Goal: Transaction & Acquisition: Purchase product/service

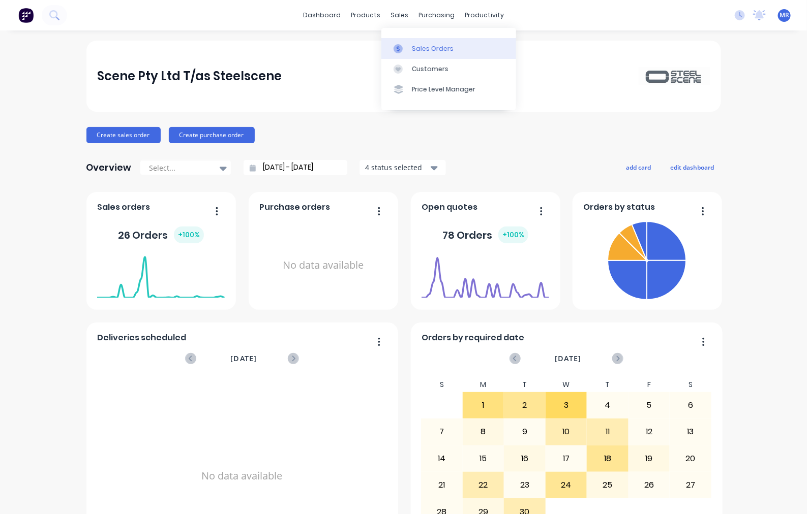
click at [433, 41] on link "Sales Orders" at bounding box center [448, 48] width 135 height 20
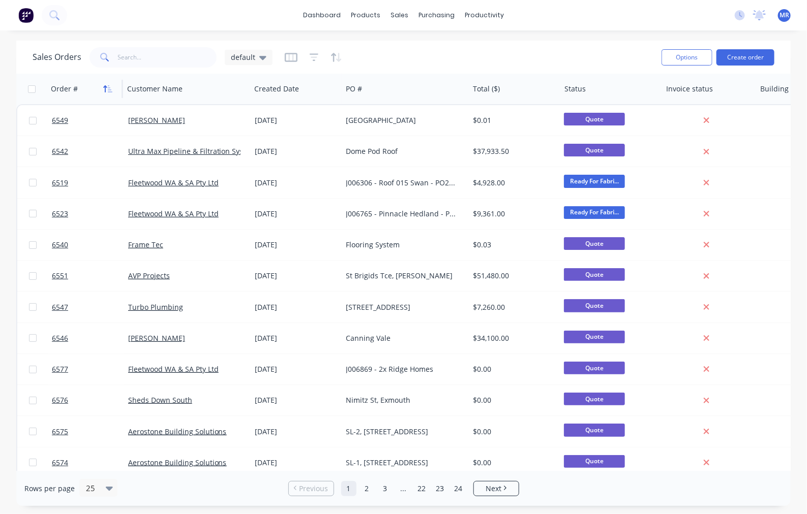
click at [105, 83] on button "button" at bounding box center [107, 88] width 15 height 15
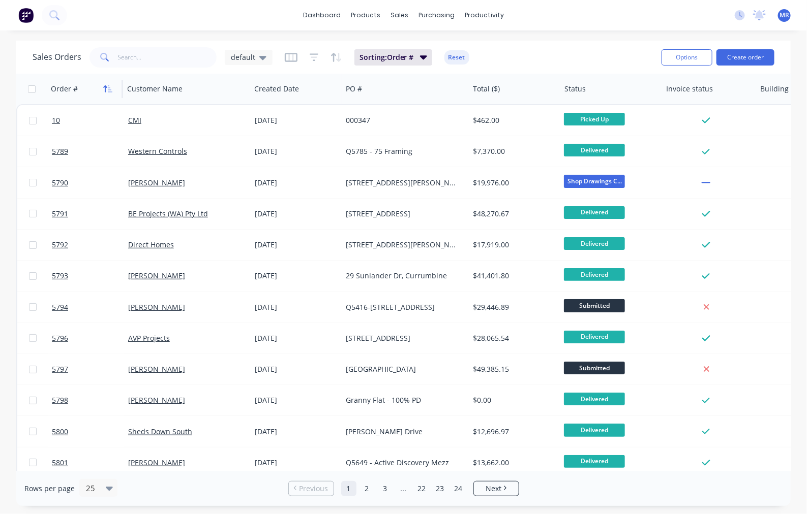
click at [107, 85] on icon "button" at bounding box center [107, 89] width 9 height 8
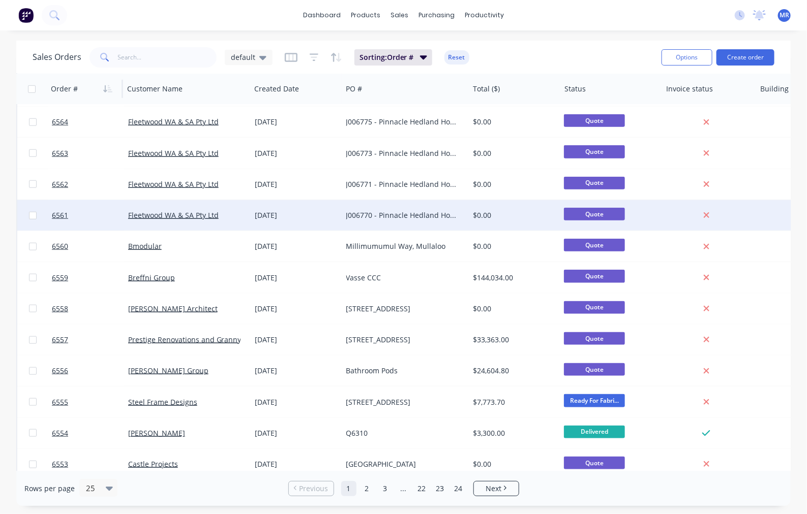
scroll to position [416, 0]
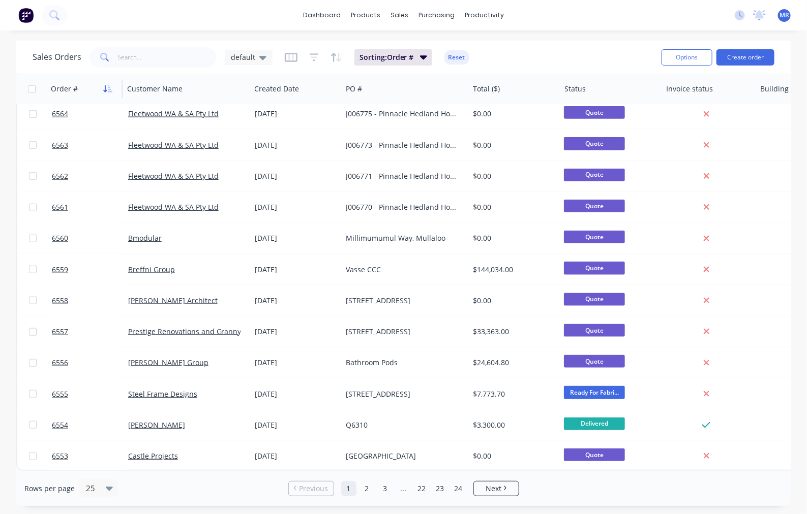
click at [103, 89] on icon "button" at bounding box center [107, 89] width 9 height 8
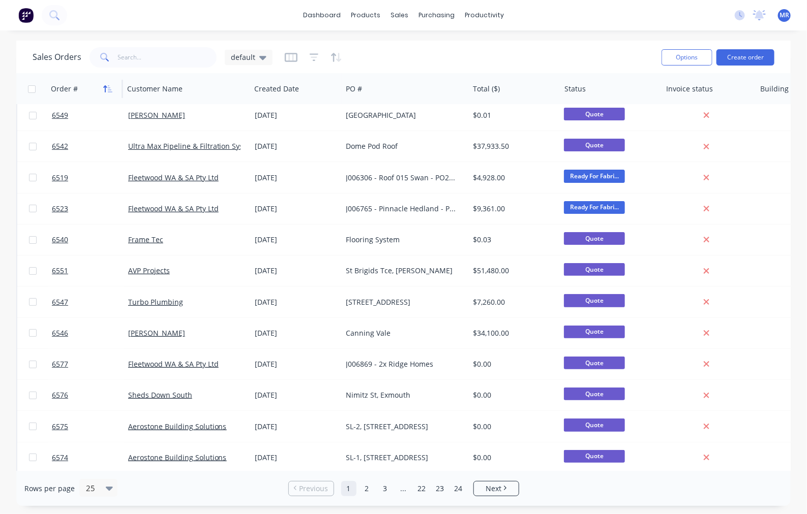
scroll to position [0, 0]
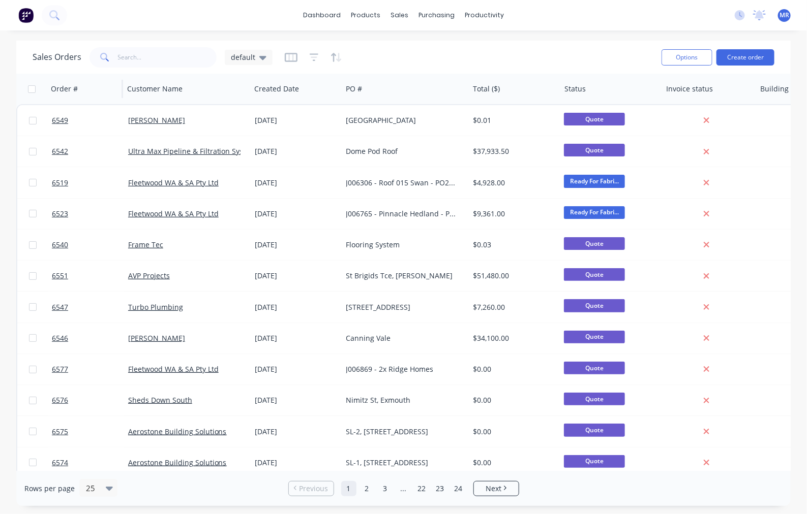
drag, startPoint x: 106, startPoint y: 85, endPoint x: 117, endPoint y: 88, distance: 11.5
click at [107, 85] on icon "button" at bounding box center [107, 89] width 9 height 8
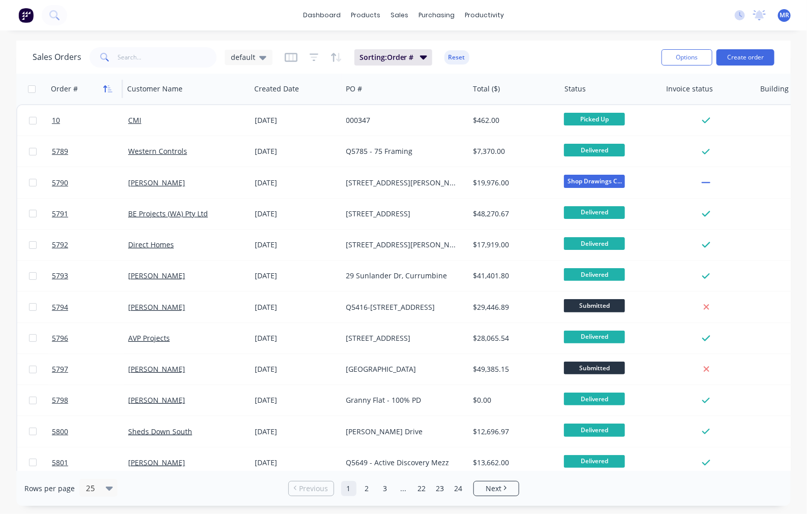
click at [106, 91] on icon "button" at bounding box center [107, 89] width 9 height 8
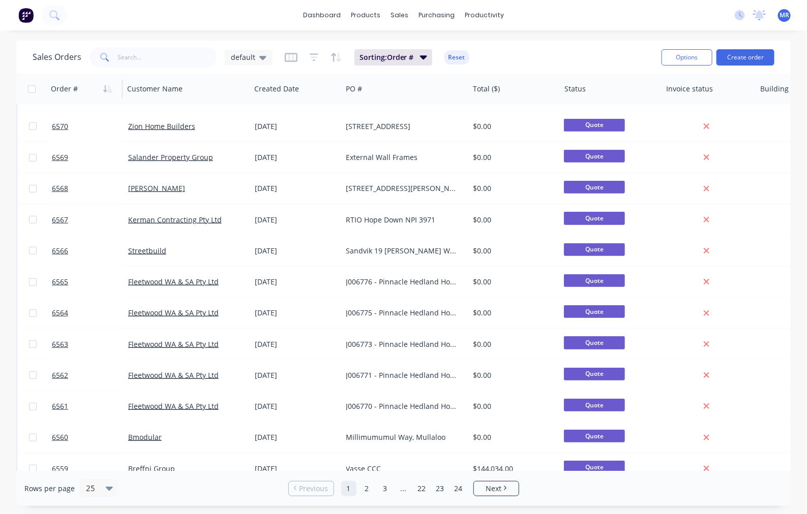
scroll to position [254, 0]
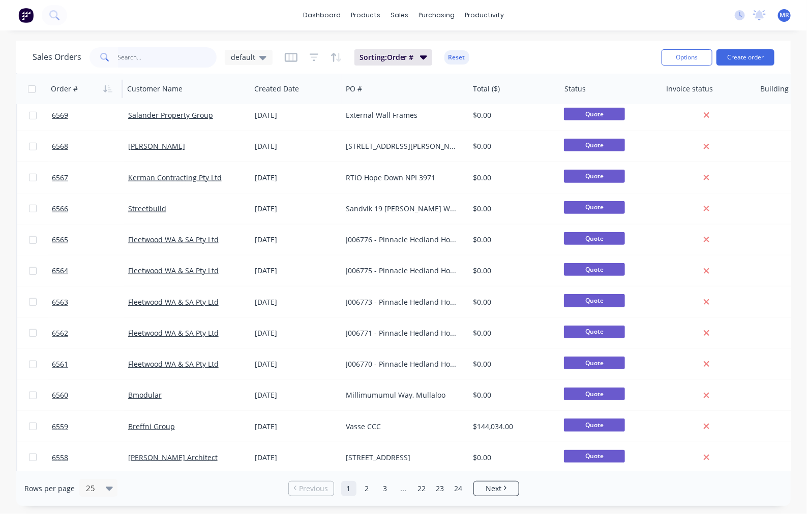
click at [156, 59] on input "text" at bounding box center [167, 57] width 99 height 20
type input "bugardi"
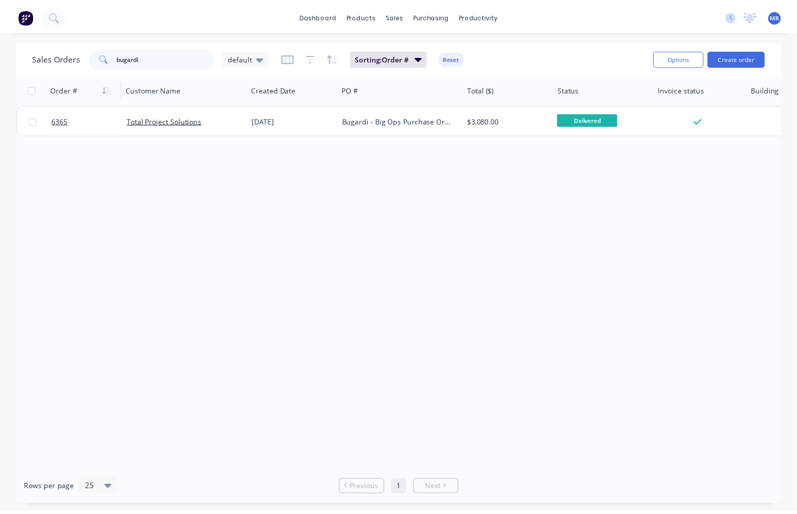
scroll to position [0, 0]
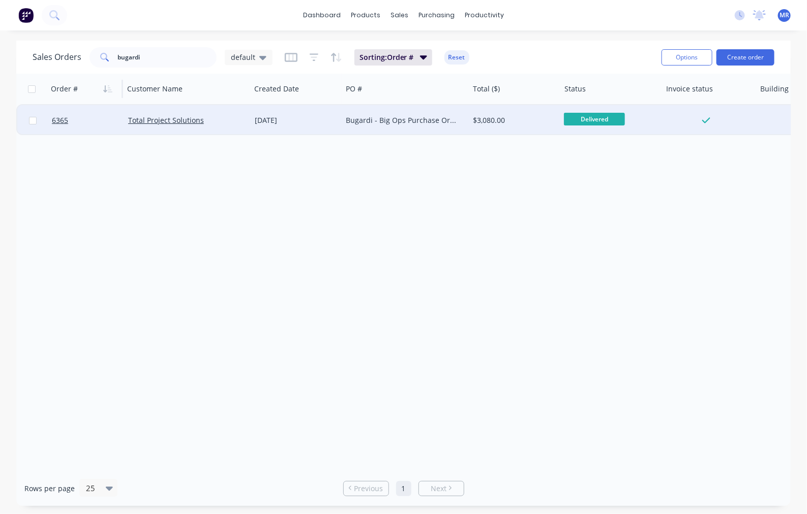
click at [397, 118] on div "Bugardi - Big Ops Purchase Order 8249-9001" at bounding box center [402, 120] width 113 height 10
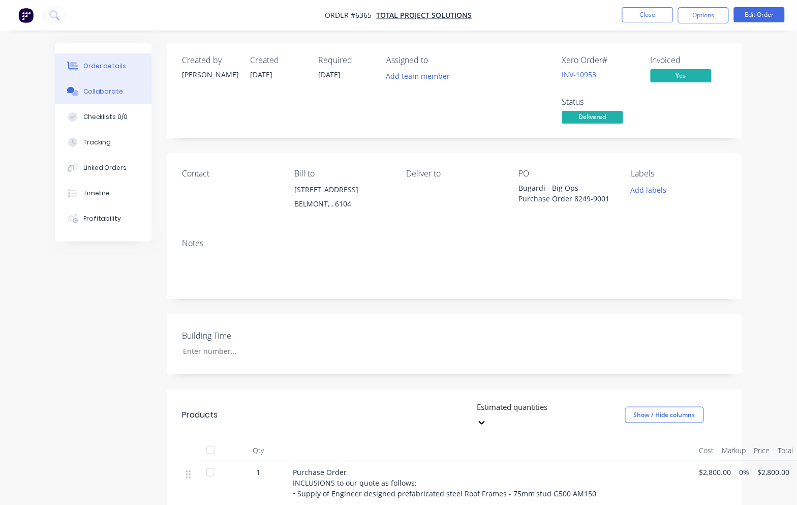
click at [103, 87] on div "Collaborate" at bounding box center [103, 91] width 40 height 9
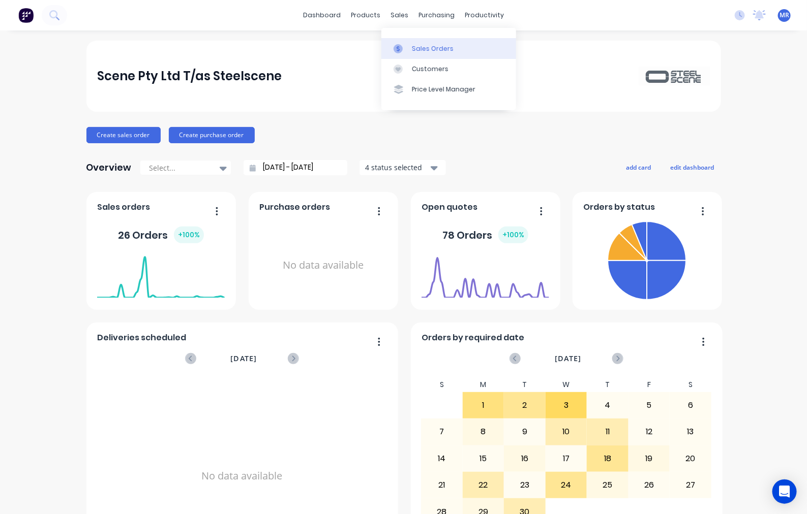
click at [421, 51] on div "Sales Orders" at bounding box center [433, 48] width 42 height 9
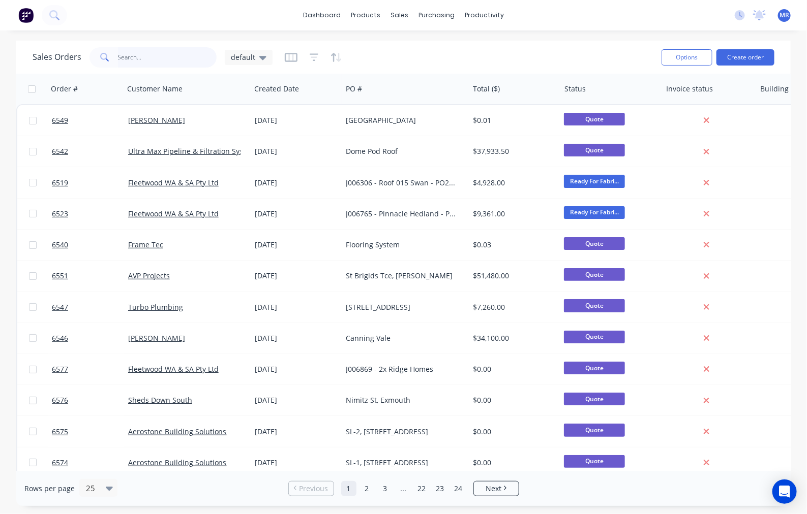
click at [146, 62] on input "text" at bounding box center [167, 57] width 99 height 20
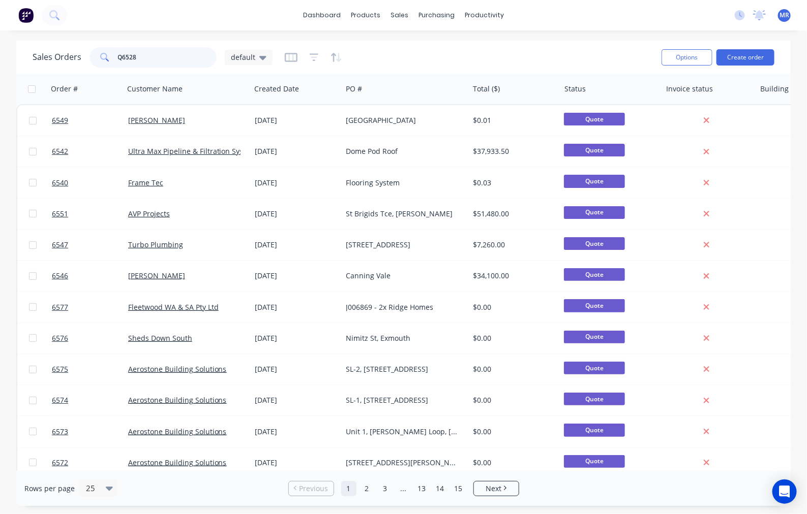
type input "Q6528"
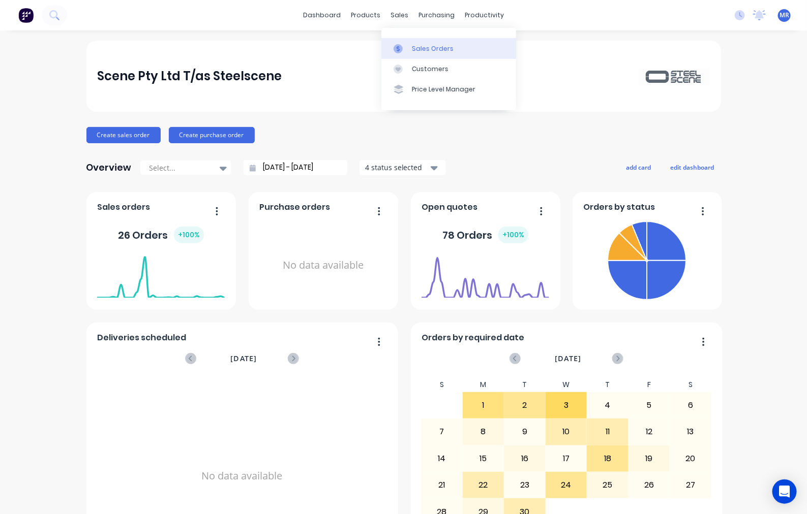
drag, startPoint x: 434, startPoint y: 42, endPoint x: 448, endPoint y: 53, distance: 18.1
click at [434, 42] on link "Sales Orders" at bounding box center [448, 48] width 135 height 20
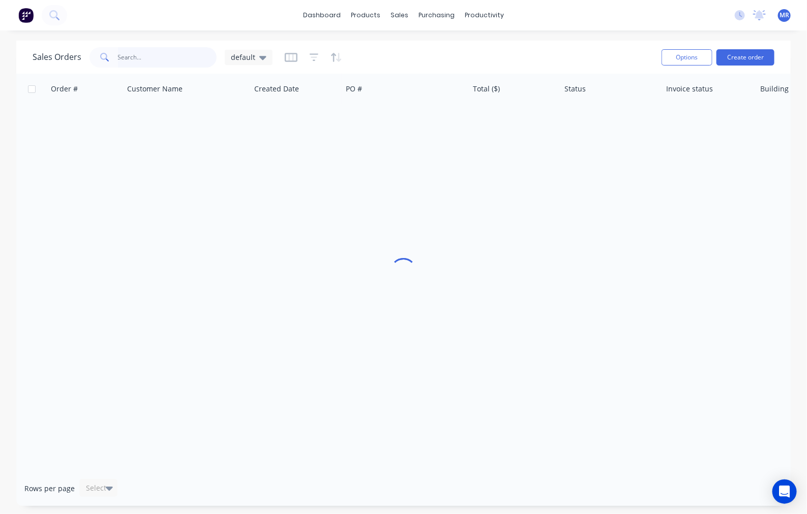
click at [160, 64] on input "text" at bounding box center [167, 57] width 99 height 20
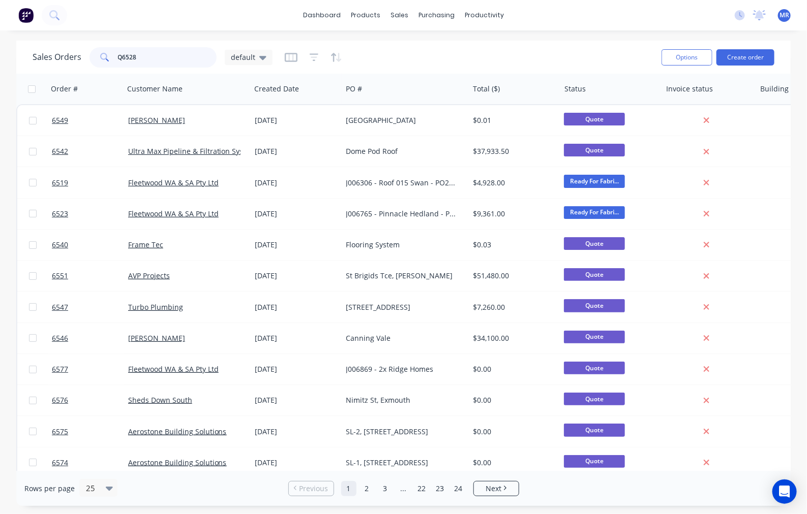
type input "Q6528"
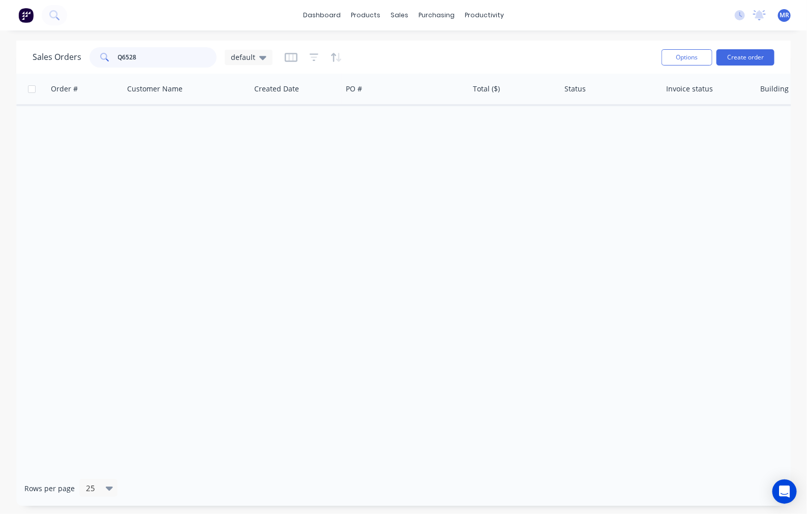
drag, startPoint x: 143, startPoint y: 55, endPoint x: 103, endPoint y: 55, distance: 39.6
click at [103, 55] on div "Q6528" at bounding box center [152, 57] width 127 height 20
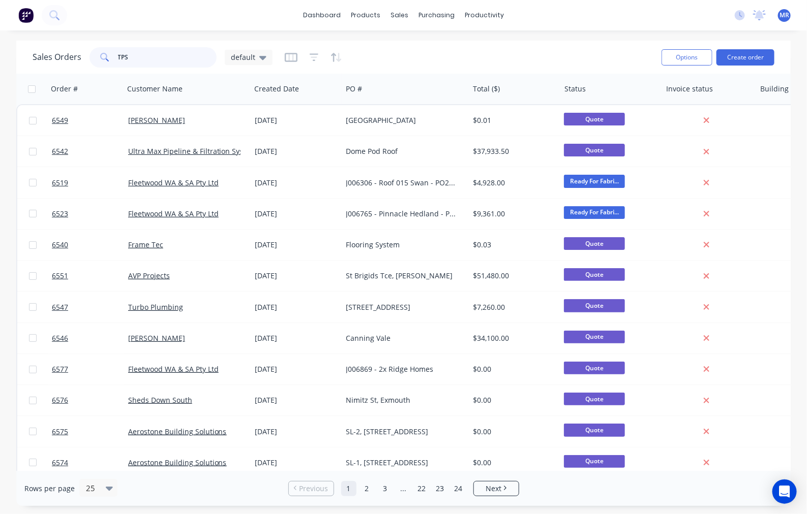
type input "TPS"
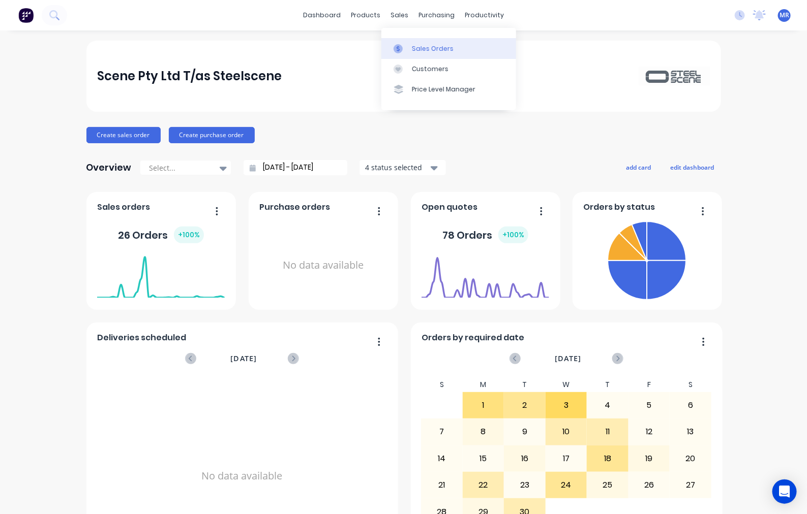
drag, startPoint x: 411, startPoint y: 44, endPoint x: 422, endPoint y: 47, distance: 12.1
click at [412, 44] on div "Sales Orders" at bounding box center [433, 48] width 42 height 9
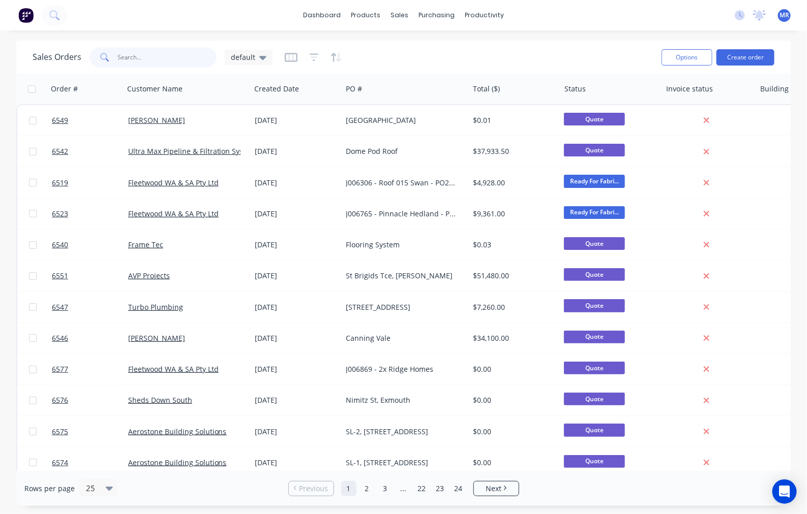
click at [150, 57] on input "text" at bounding box center [167, 57] width 99 height 20
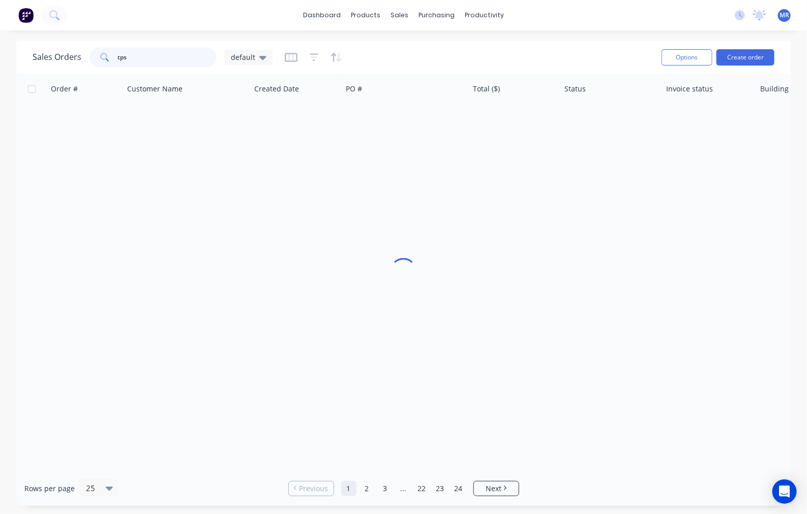
type input "tps"
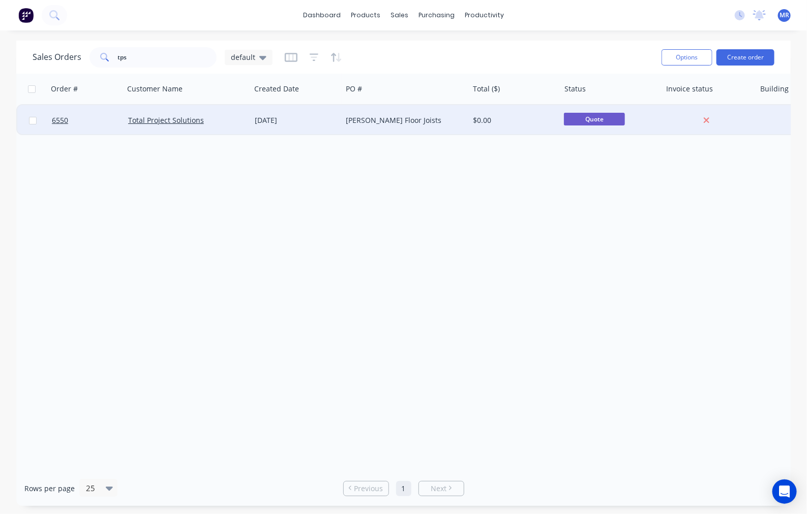
click at [373, 123] on div "Hope Downs Floor Joists" at bounding box center [402, 120] width 113 height 10
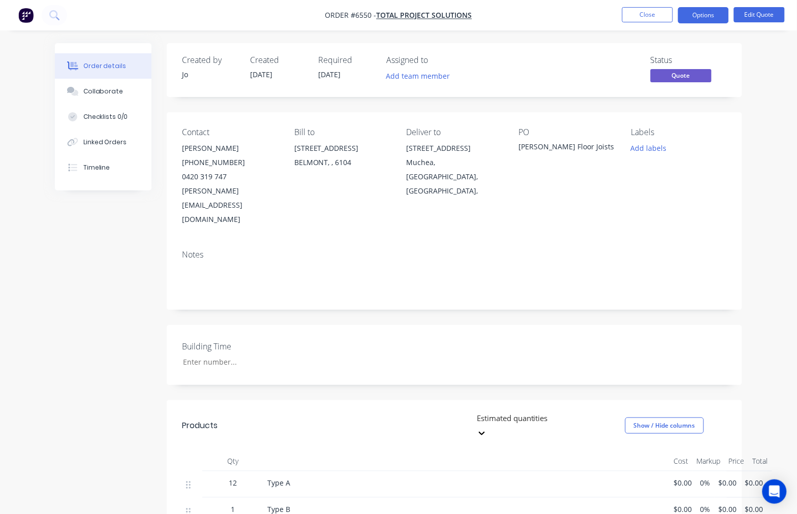
click at [781, 140] on div "Order details Collaborate Checklists 0/0 Linked Orders Timeline Order details C…" at bounding box center [398, 406] width 797 height 812
click at [644, 18] on button "Close" at bounding box center [647, 14] width 51 height 15
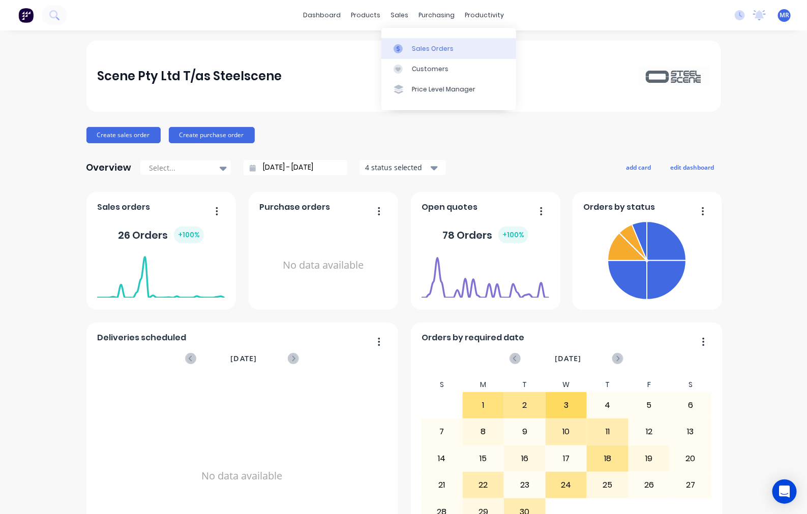
click at [425, 52] on div "Sales Orders" at bounding box center [433, 48] width 42 height 9
click at [432, 47] on div "Sales Orders" at bounding box center [433, 48] width 42 height 9
click at [417, 44] on div "Sales Orders" at bounding box center [433, 48] width 42 height 9
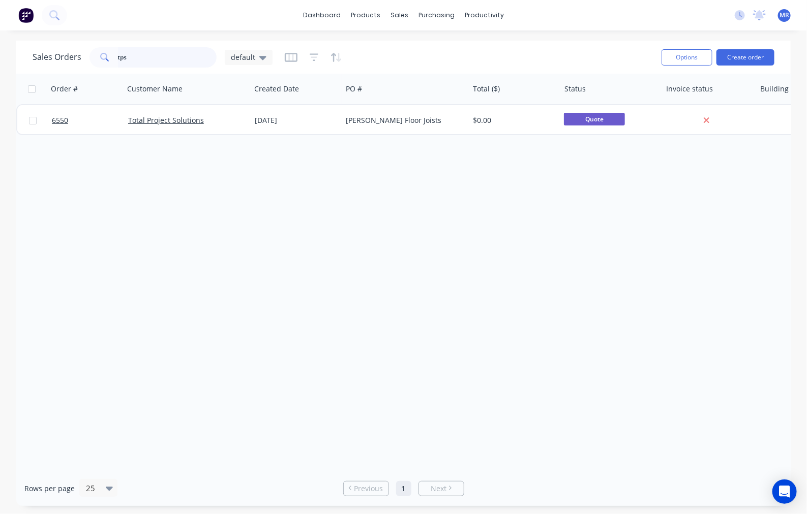
drag, startPoint x: 137, startPoint y: 62, endPoint x: 91, endPoint y: 62, distance: 45.7
click at [91, 62] on div "tps" at bounding box center [152, 57] width 127 height 20
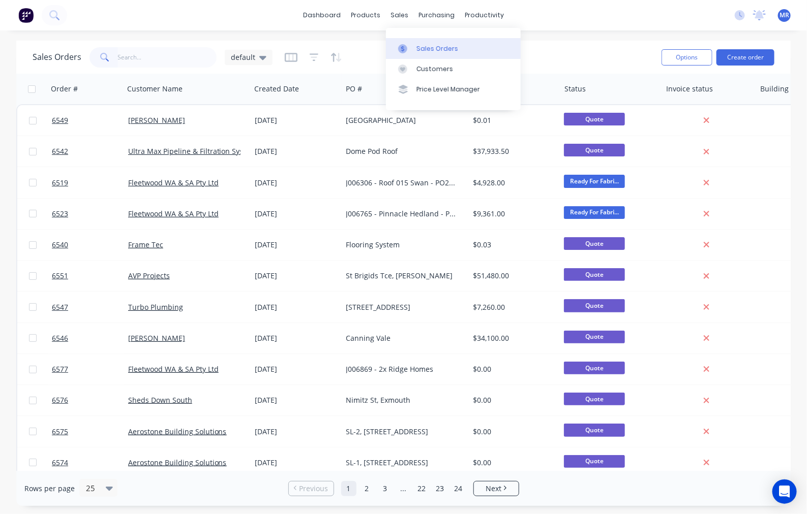
click at [426, 44] on link "Sales Orders" at bounding box center [453, 48] width 135 height 20
click at [450, 45] on div "Sales Orders" at bounding box center [437, 48] width 42 height 9
click at [140, 52] on input "text" at bounding box center [167, 57] width 99 height 20
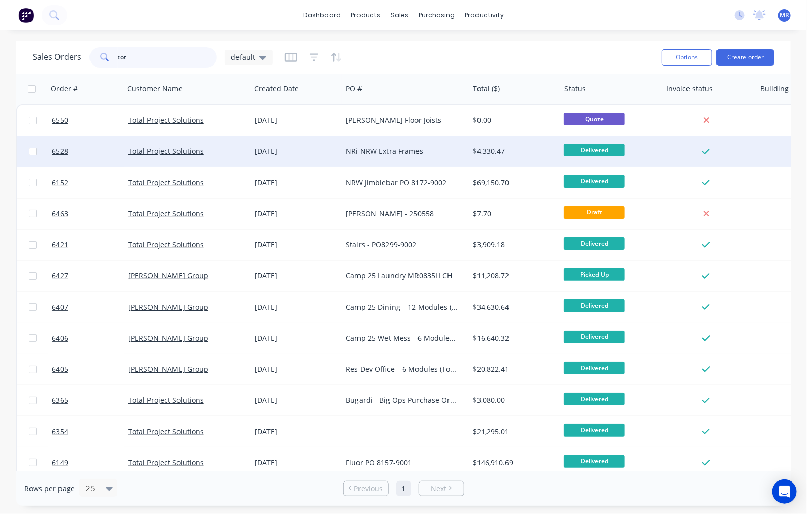
type input "tot"
click at [375, 150] on div "NRi NRW Extra Frames" at bounding box center [402, 151] width 113 height 10
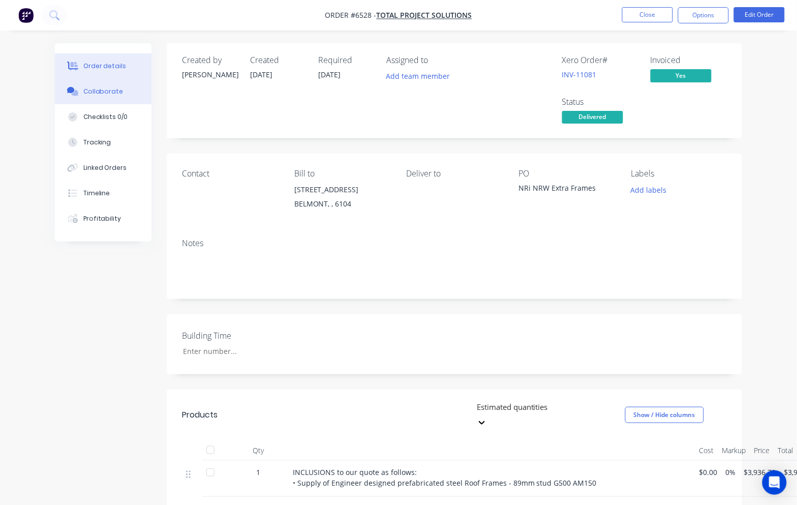
click at [103, 87] on div "Collaborate" at bounding box center [103, 91] width 40 height 9
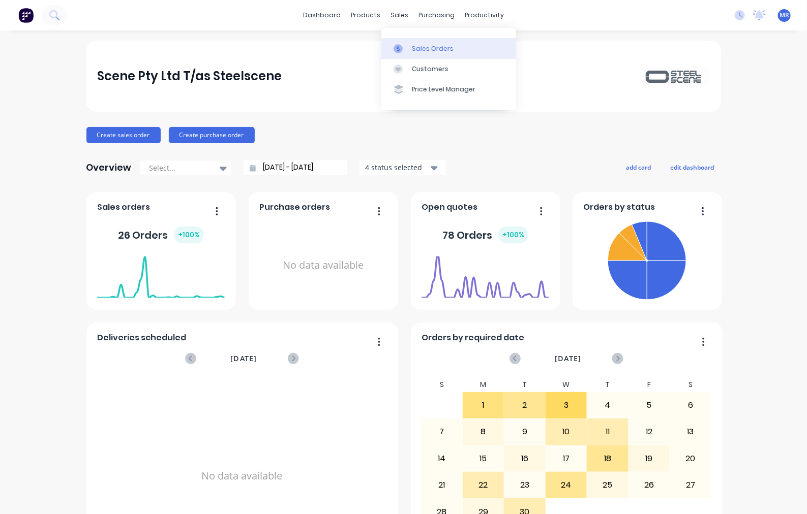
drag, startPoint x: 418, startPoint y: 42, endPoint x: 431, endPoint y: 42, distance: 12.7
click at [419, 42] on link "Sales Orders" at bounding box center [448, 48] width 135 height 20
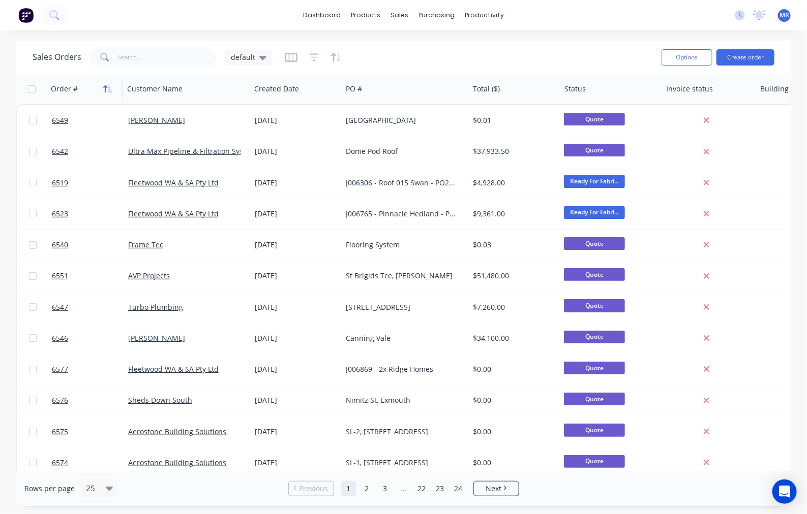
click at [108, 87] on icon "button" at bounding box center [107, 89] width 9 height 8
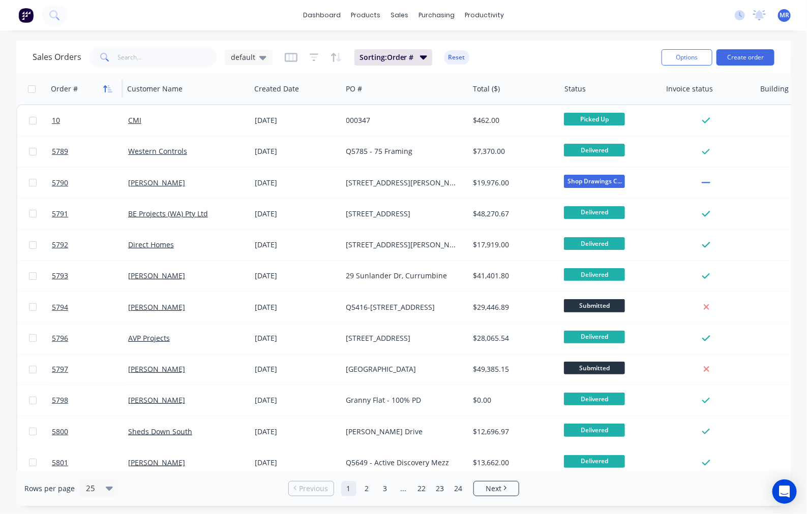
click at [109, 87] on icon "button" at bounding box center [107, 89] width 9 height 8
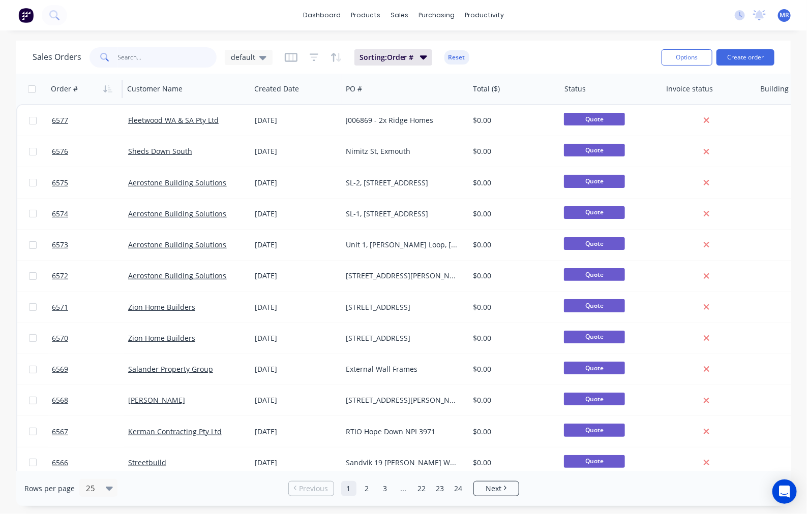
click at [143, 57] on input "text" at bounding box center [167, 57] width 99 height 20
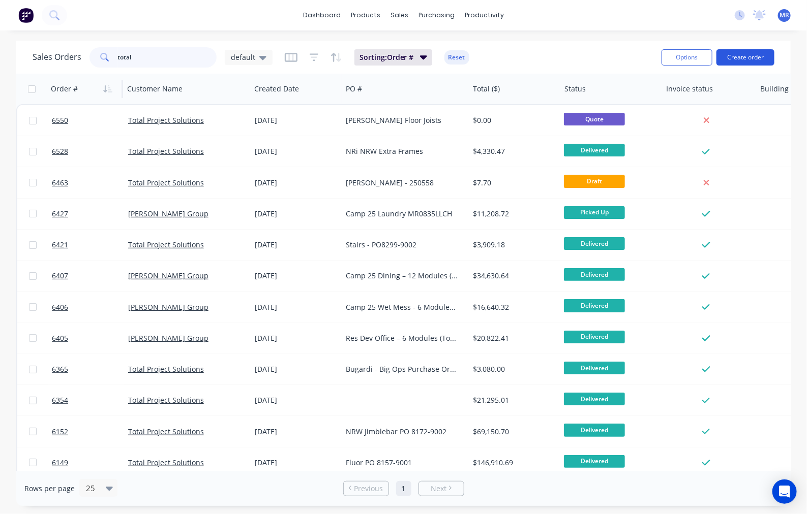
type input "total"
click at [735, 54] on button "Create order" at bounding box center [745, 57] width 58 height 16
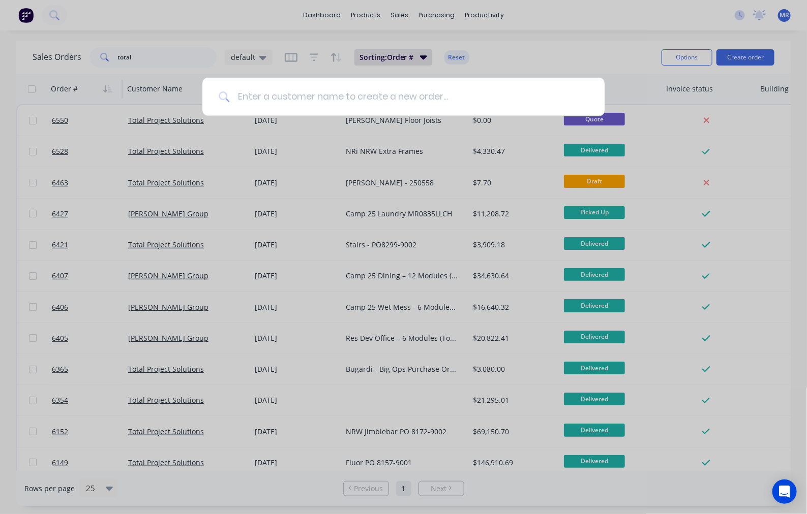
click at [306, 95] on input at bounding box center [408, 97] width 359 height 38
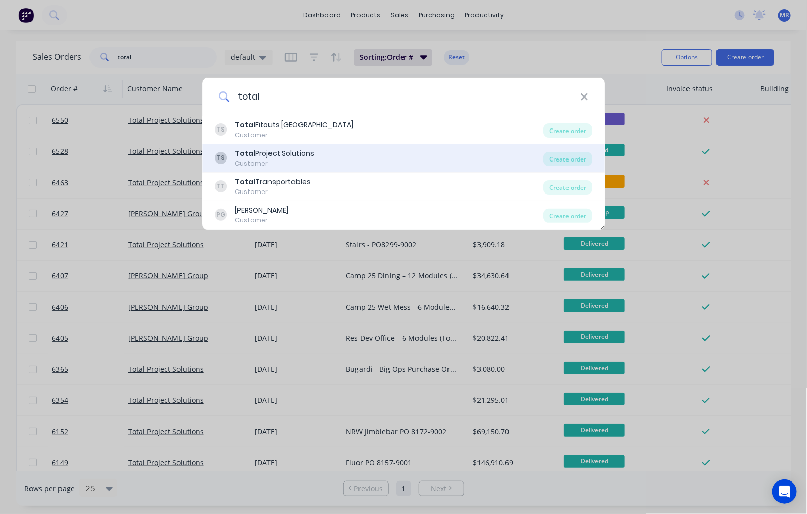
type input "total"
click at [282, 159] on div "Total Project Solutions" at bounding box center [274, 153] width 79 height 11
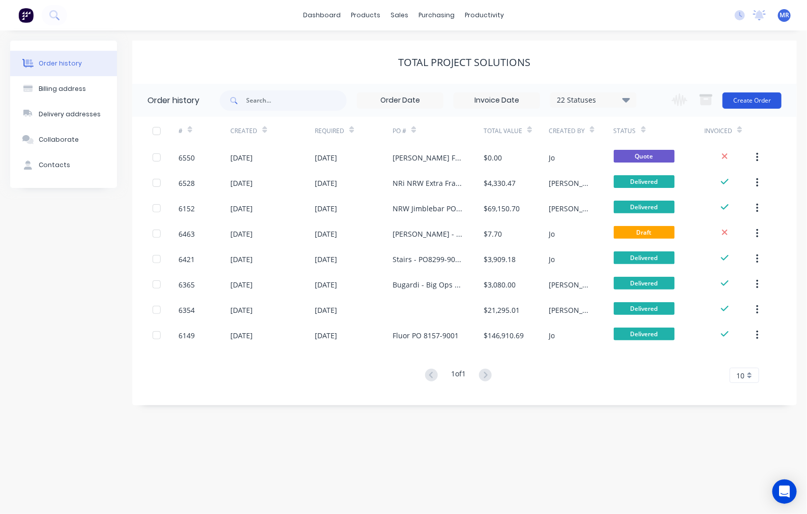
click at [751, 100] on button "Create Order" at bounding box center [751, 101] width 59 height 16
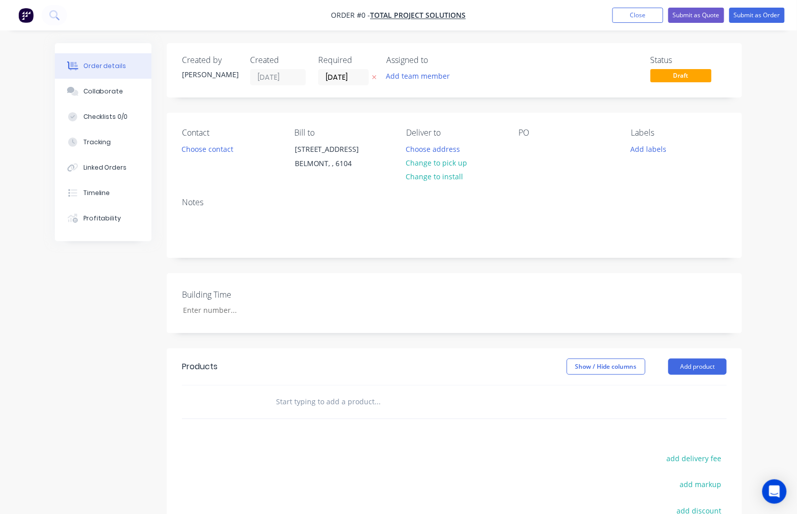
click at [544, 146] on div "PO" at bounding box center [566, 151] width 96 height 46
click at [530, 146] on div at bounding box center [526, 149] width 16 height 15
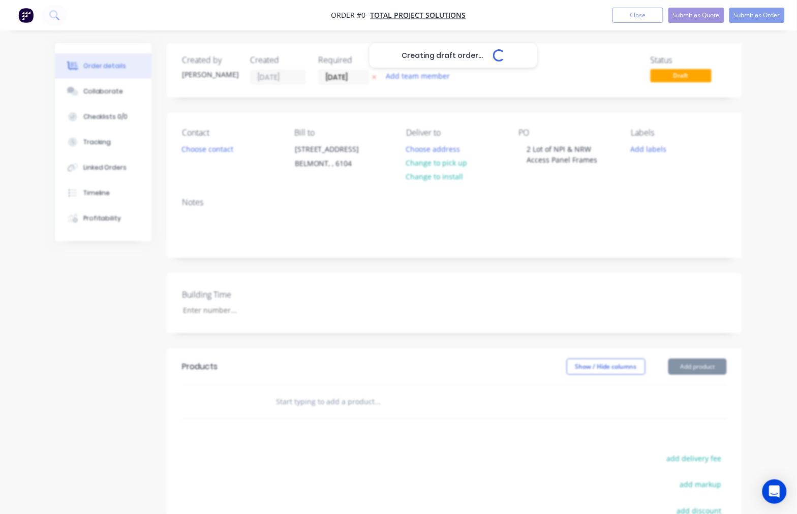
drag, startPoint x: 699, startPoint y: 368, endPoint x: 727, endPoint y: 365, distance: 28.2
click at [699, 370] on div "Creating draft order... Loading... Order details Collaborate Checklists 0/0 Tra…" at bounding box center [399, 360] width 708 height 635
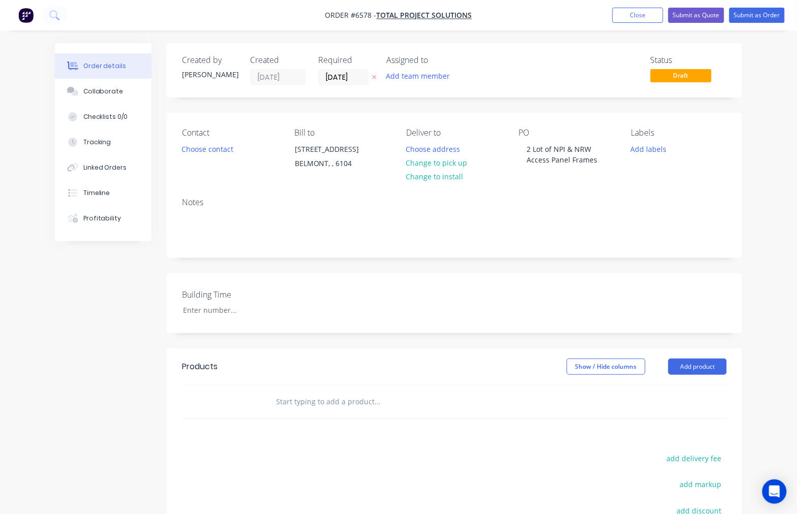
drag, startPoint x: 692, startPoint y: 362, endPoint x: 712, endPoint y: 355, distance: 21.1
click at [692, 363] on button "Add product" at bounding box center [697, 367] width 58 height 16
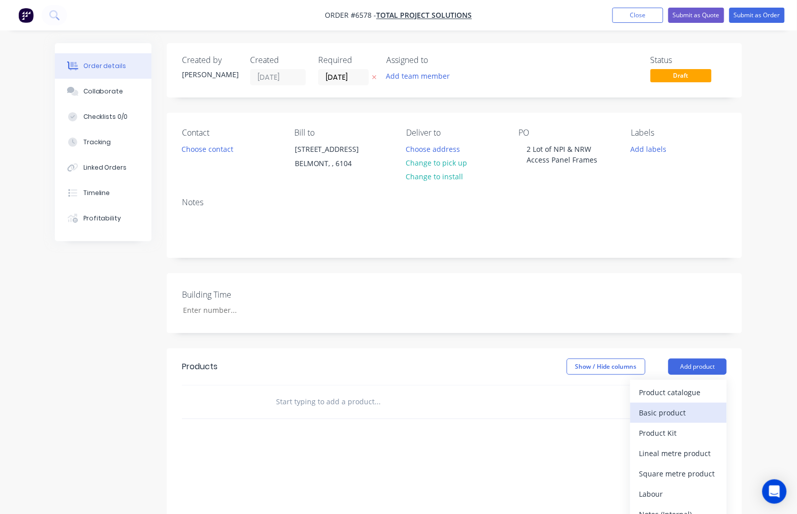
click at [674, 410] on div "Basic product" at bounding box center [678, 413] width 78 height 15
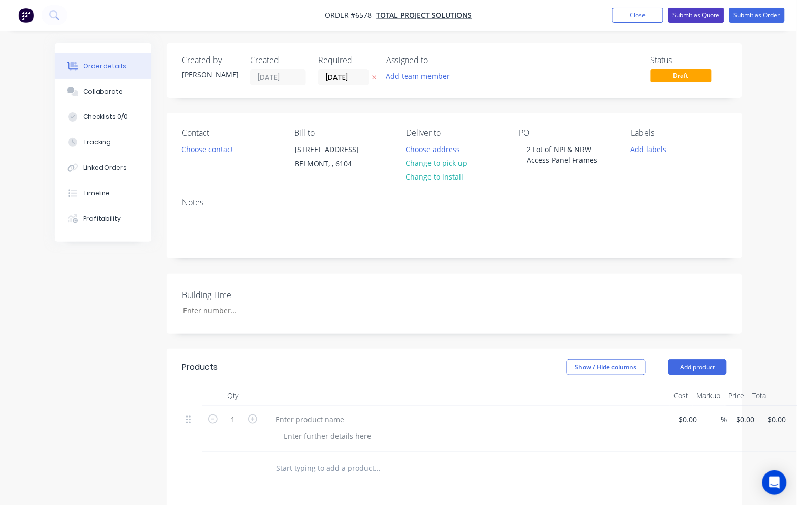
click at [691, 23] on button "Submit as Quote" at bounding box center [696, 15] width 56 height 15
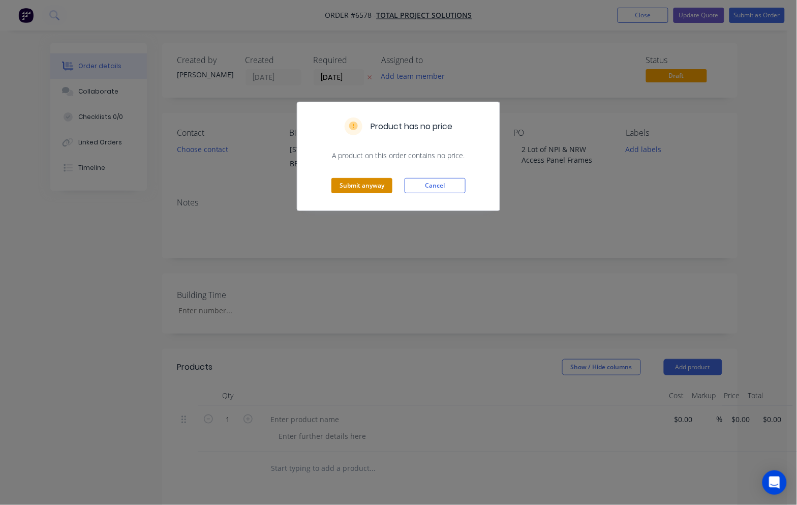
click at [366, 184] on button "Submit anyway" at bounding box center [361, 185] width 61 height 15
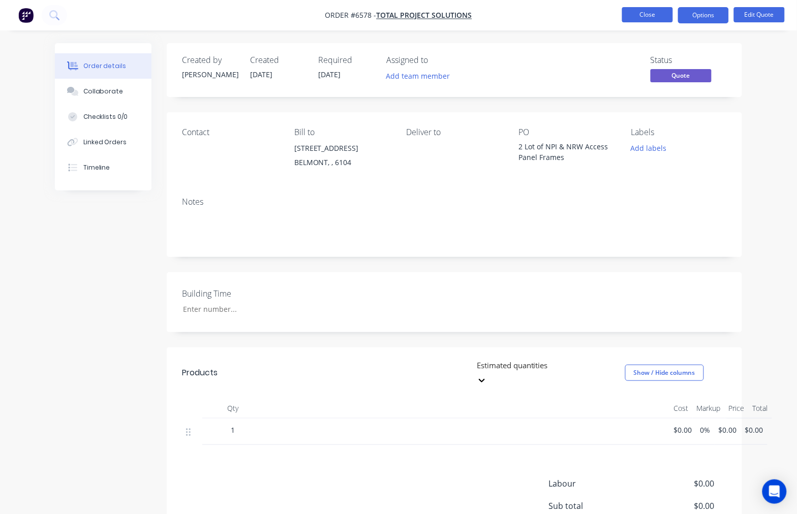
click at [649, 9] on button "Close" at bounding box center [647, 14] width 51 height 15
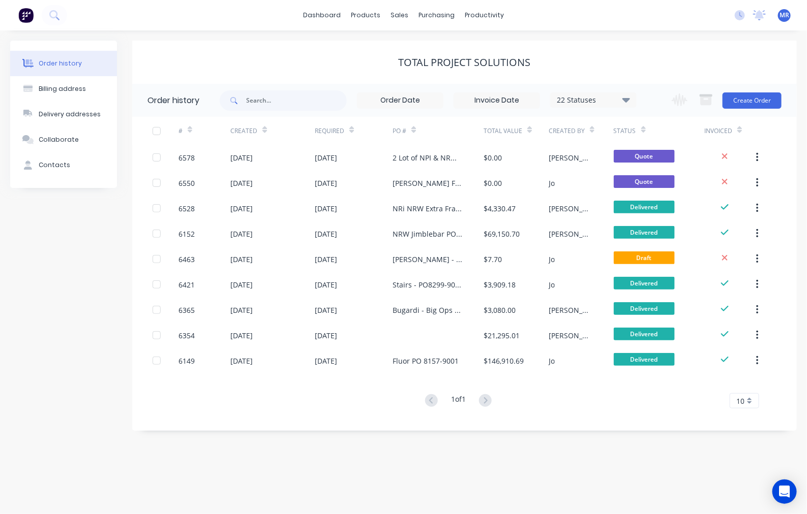
drag, startPoint x: 67, startPoint y: 277, endPoint x: 67, endPoint y: 226, distance: 50.8
click at [67, 277] on div "Order history Billing address Delivery addresses Collaborate Contacts" at bounding box center [63, 236] width 107 height 390
click at [86, 314] on div "Order history Billing address Delivery addresses Collaborate Contacts" at bounding box center [63, 236] width 107 height 390
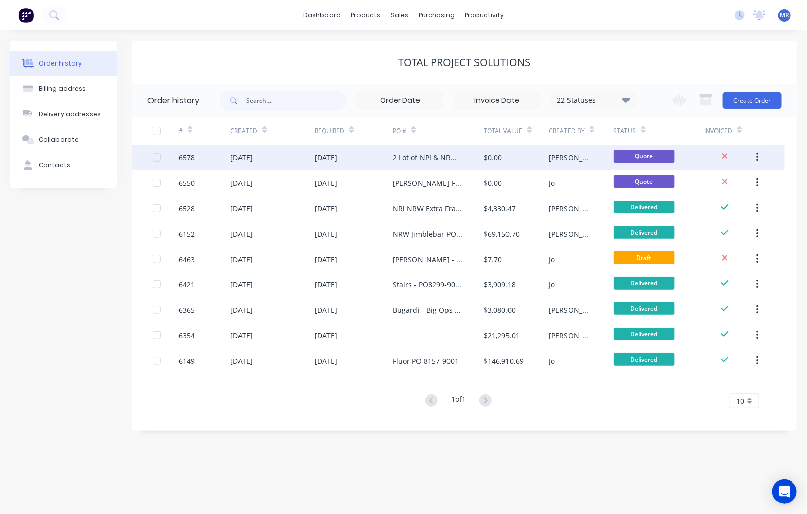
click at [412, 158] on div "2 Lot of NPI & NRW Access Panel Frames" at bounding box center [427, 157] width 71 height 11
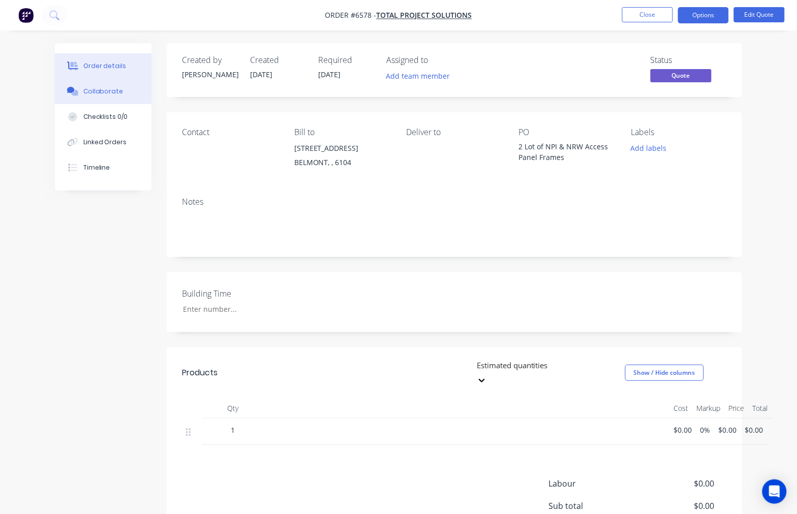
click at [98, 95] on div "Collaborate" at bounding box center [103, 91] width 40 height 9
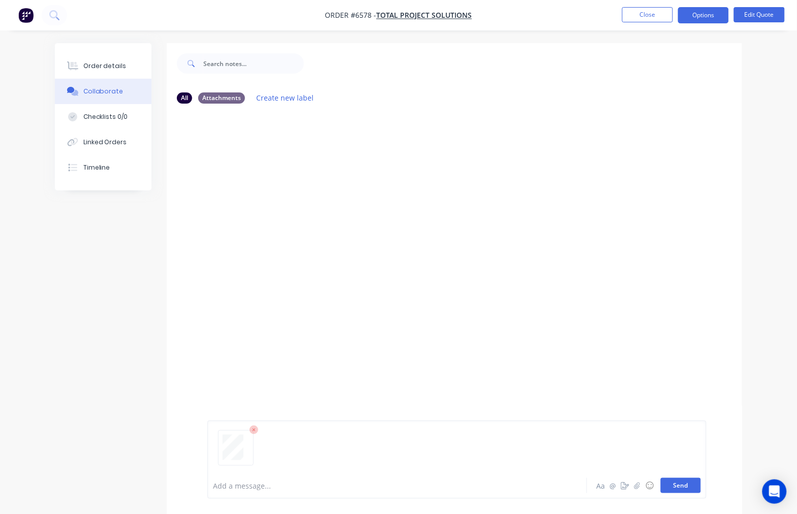
drag, startPoint x: 676, startPoint y: 485, endPoint x: 682, endPoint y: 487, distance: 6.3
click at [672, 485] on button "Send" at bounding box center [681, 485] width 40 height 15
click at [740, 18] on button "Edit Quote" at bounding box center [759, 14] width 51 height 15
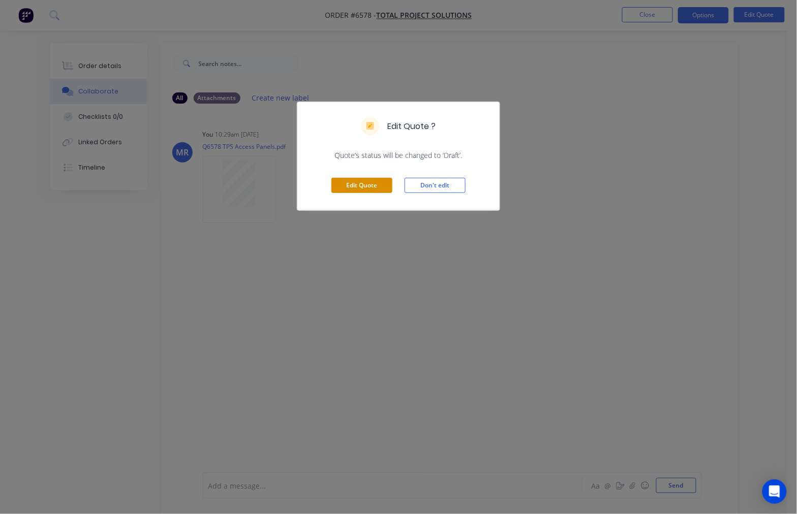
click at [349, 189] on button "Edit Quote" at bounding box center [361, 185] width 61 height 15
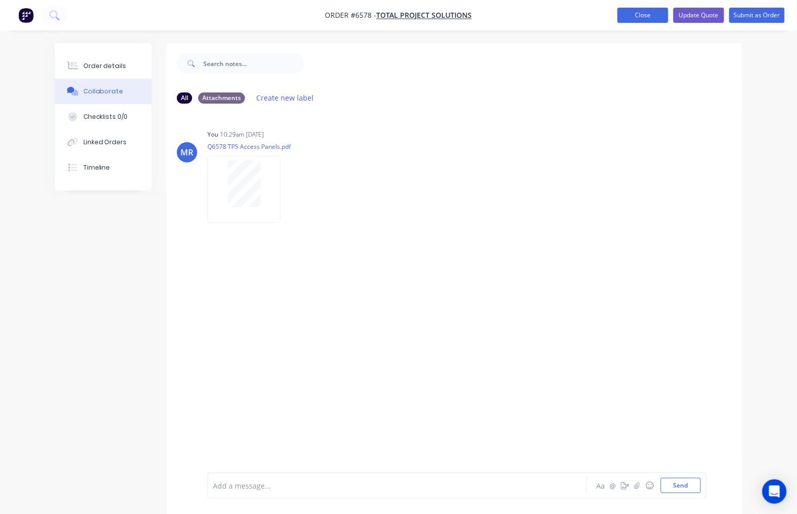
click at [651, 13] on button "Close" at bounding box center [643, 15] width 51 height 15
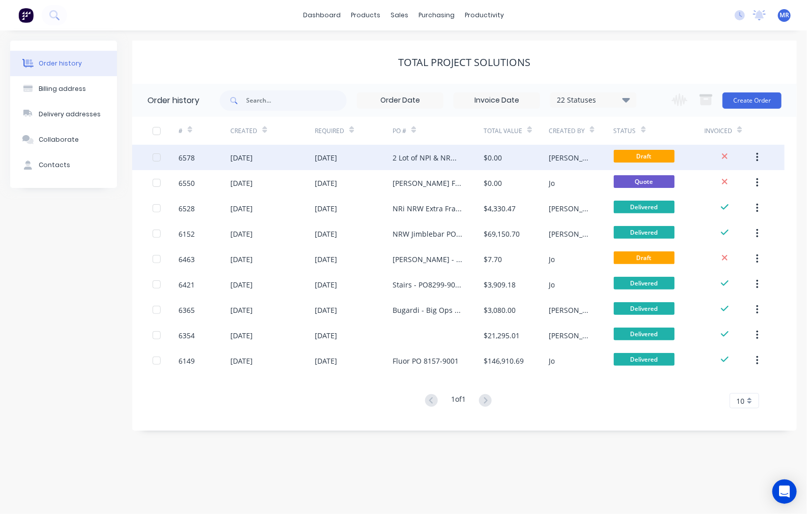
click at [502, 158] on div "$0.00" at bounding box center [515, 157] width 65 height 25
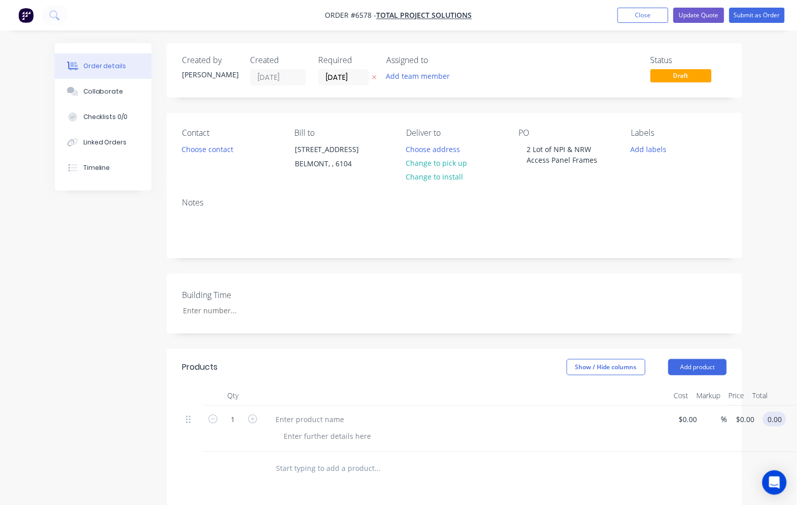
click at [776, 414] on input "0.00" at bounding box center [776, 419] width 19 height 15
type input "1347"
type input "$1,347.00"
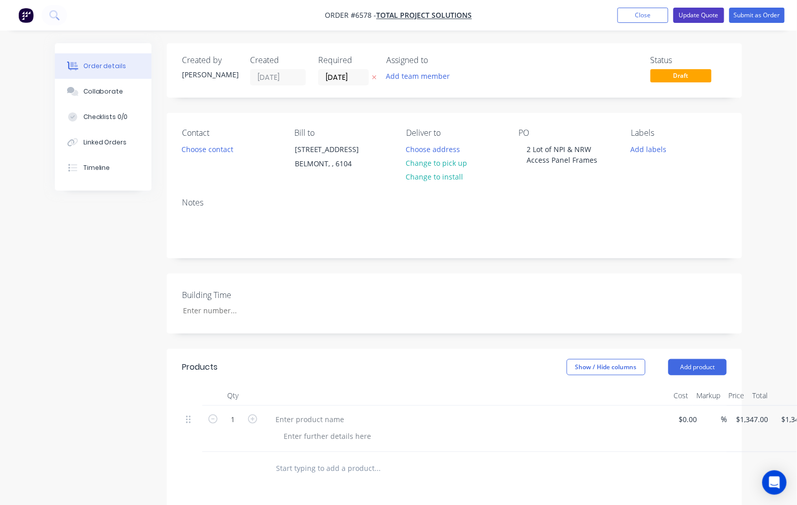
click at [689, 16] on button "Update Quote" at bounding box center [698, 15] width 51 height 15
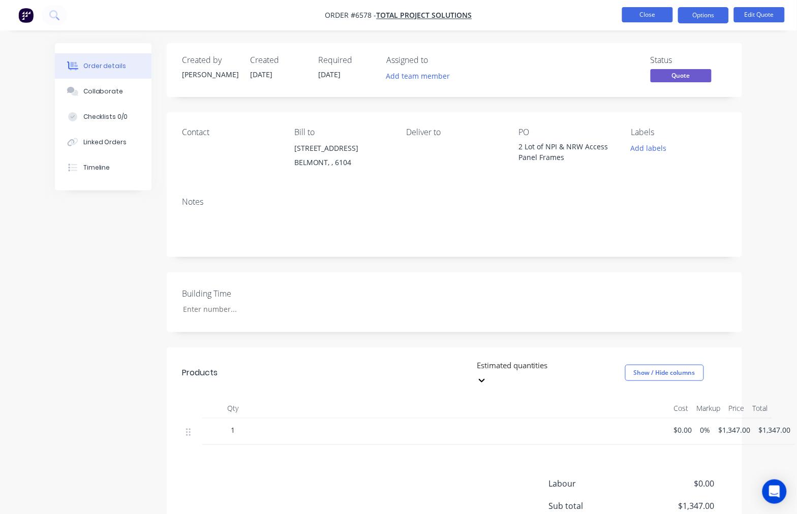
click at [661, 12] on button "Close" at bounding box center [647, 14] width 51 height 15
